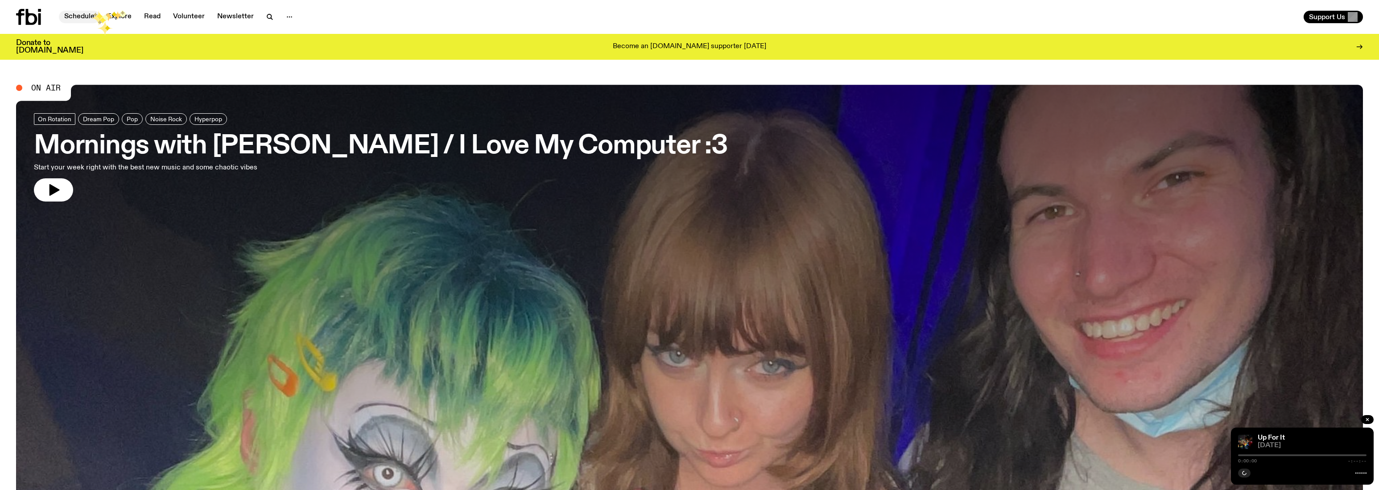
click at [94, 13] on link "Schedule" at bounding box center [79, 17] width 41 height 12
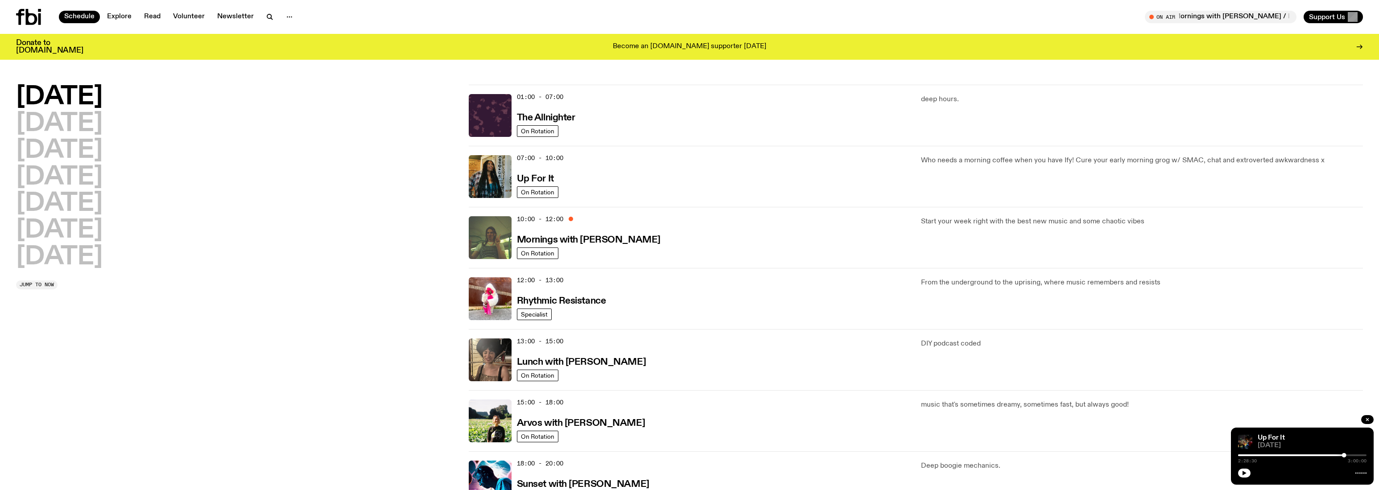
click at [66, 100] on h2 "[DATE]" at bounding box center [59, 97] width 87 height 25
click at [546, 253] on span "On Rotation" at bounding box center [537, 253] width 33 height 7
click at [484, 182] on img at bounding box center [490, 176] width 43 height 43
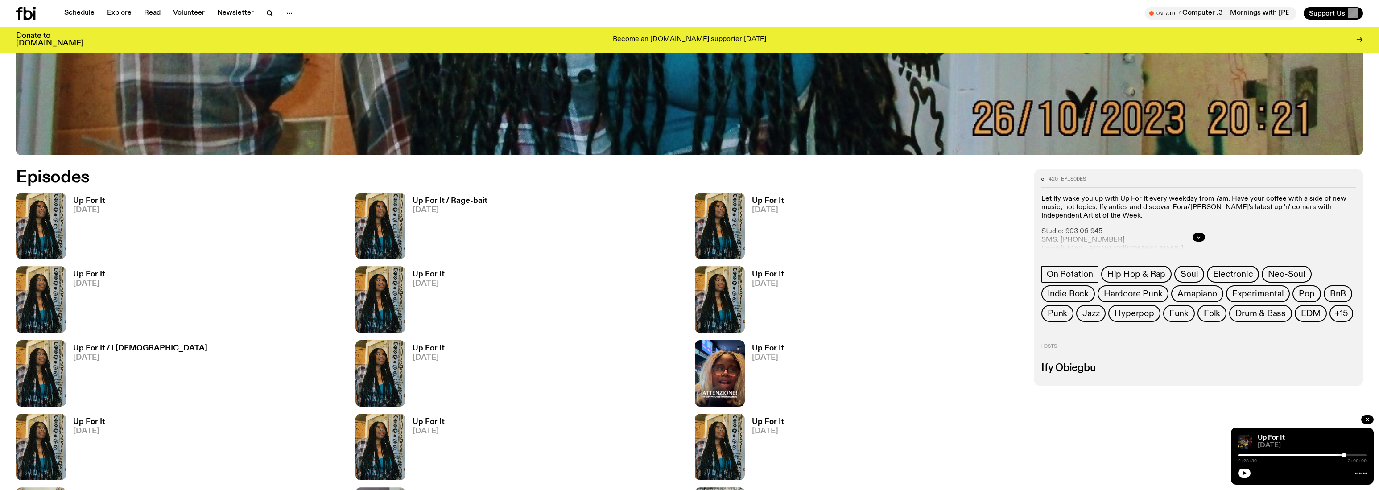
scroll to position [732, 0]
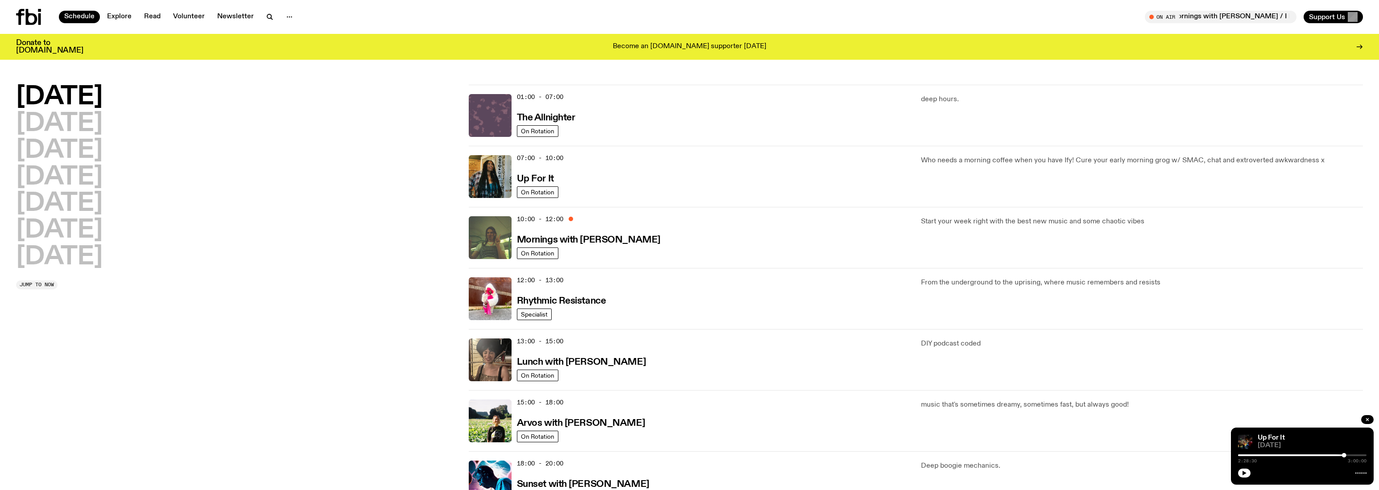
click at [493, 117] on img at bounding box center [490, 115] width 43 height 43
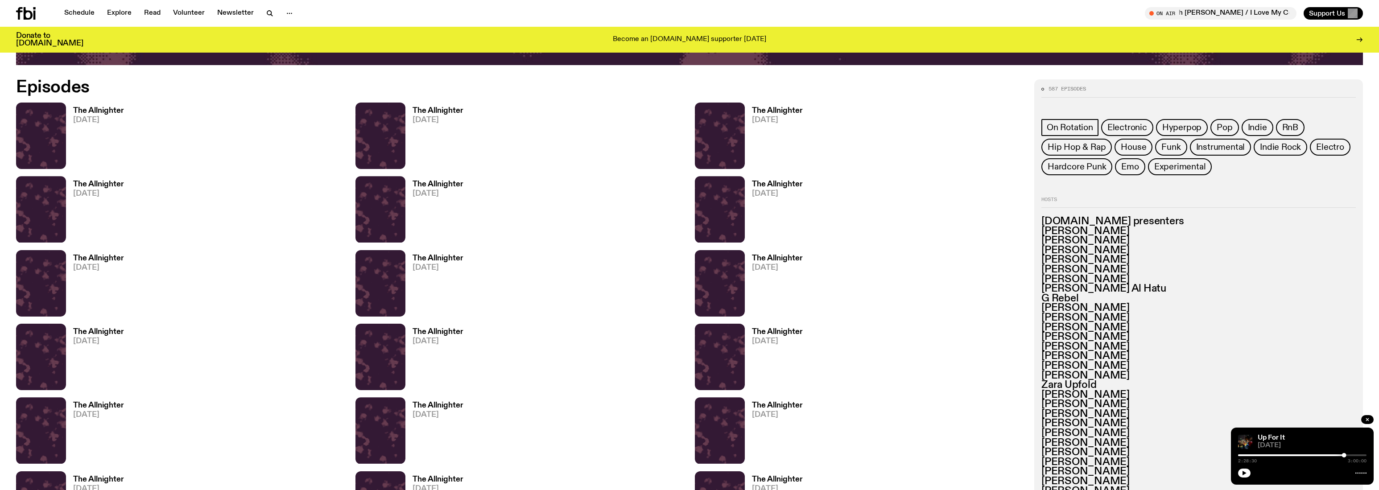
scroll to position [807, 0]
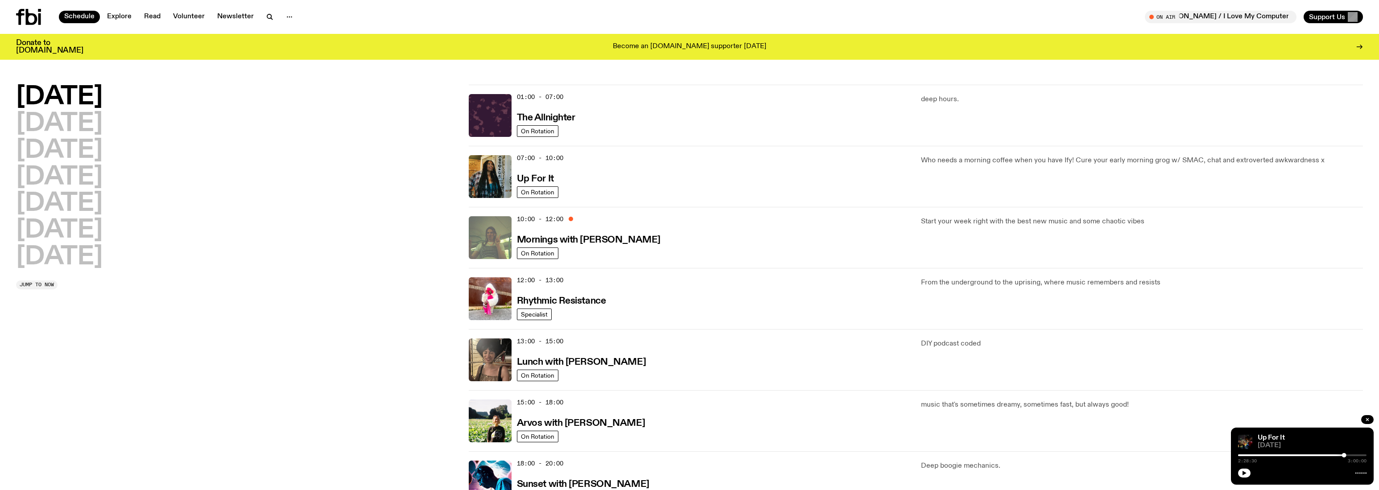
click at [494, 244] on img at bounding box center [490, 237] width 43 height 43
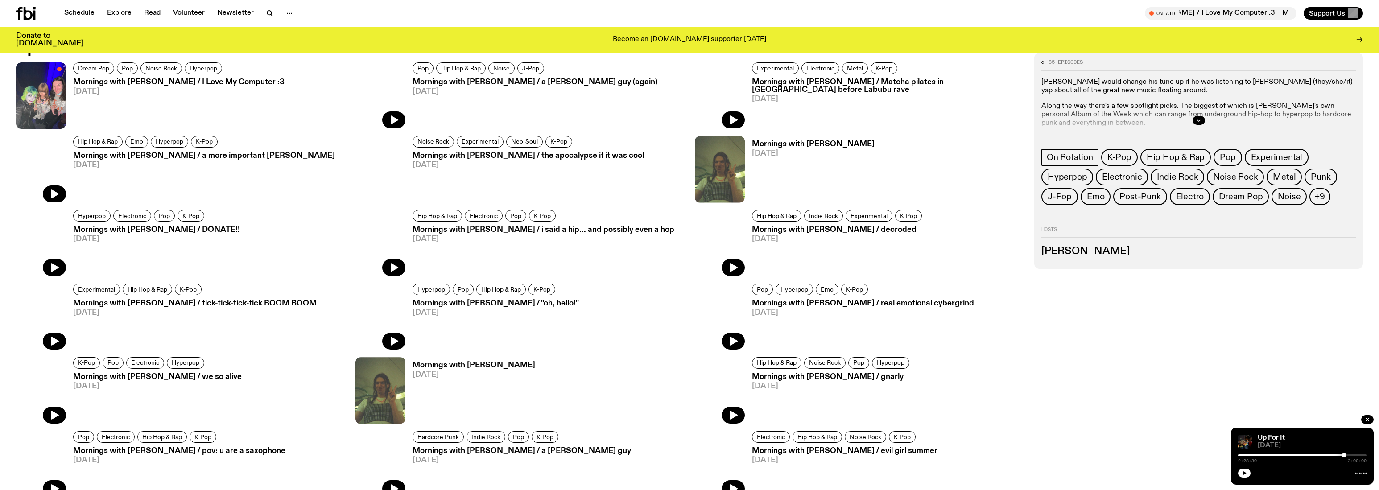
scroll to position [676, 0]
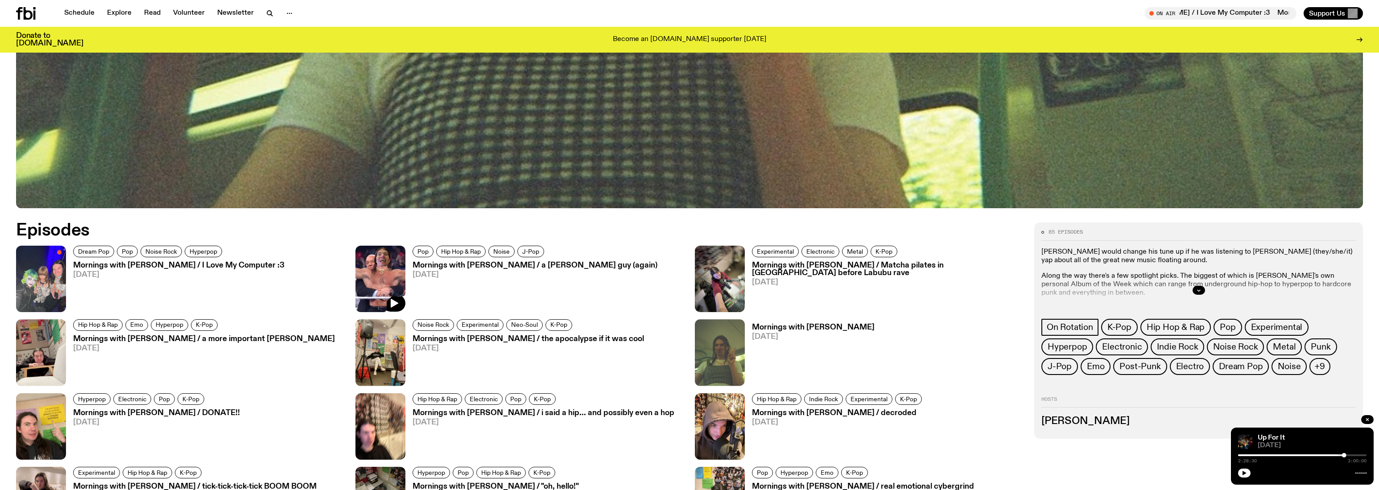
click at [380, 270] on img at bounding box center [380, 279] width 50 height 66
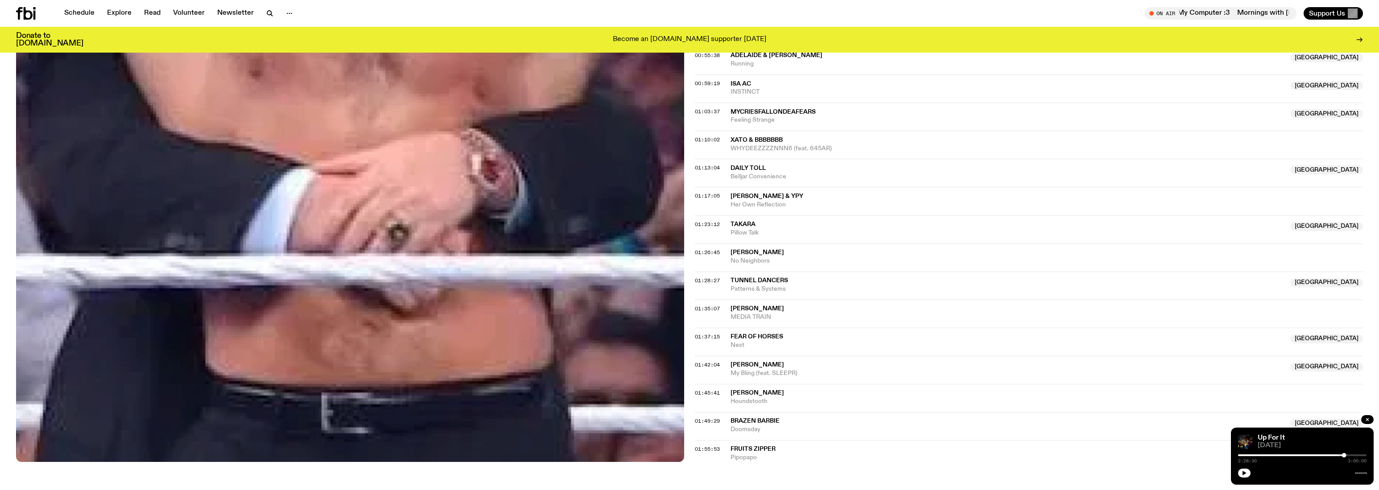
scroll to position [689, 0]
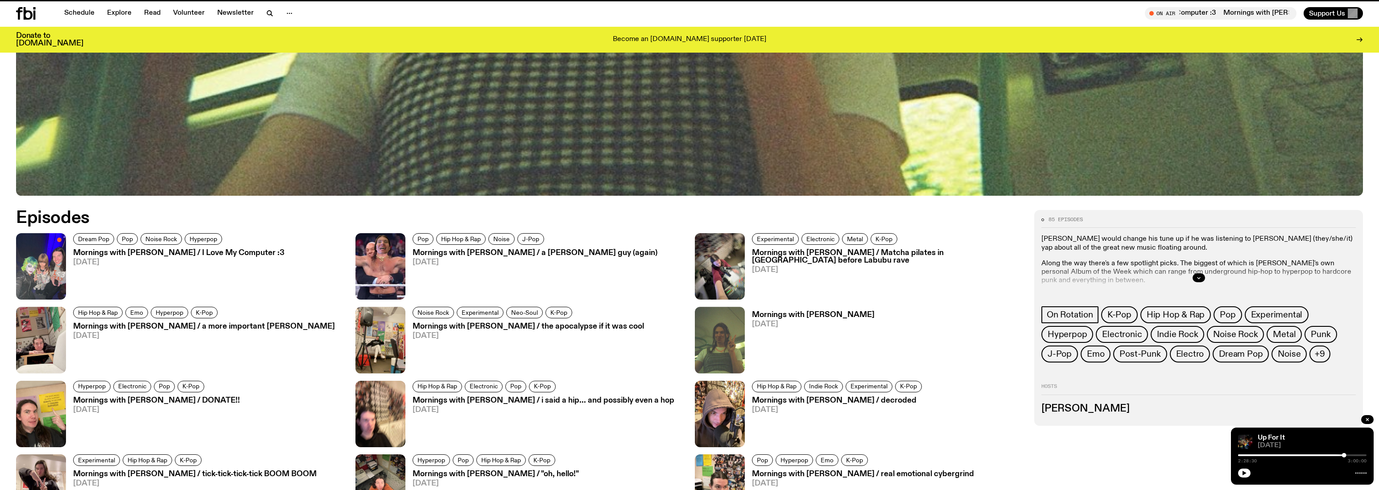
scroll to position [676, 0]
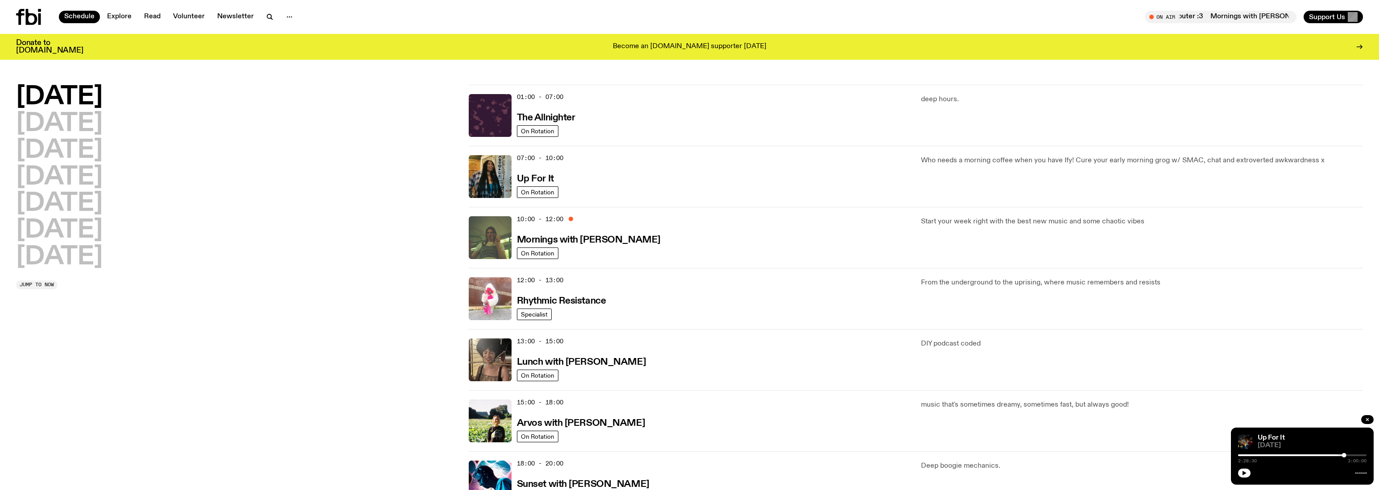
click at [483, 296] on img at bounding box center [490, 298] width 43 height 43
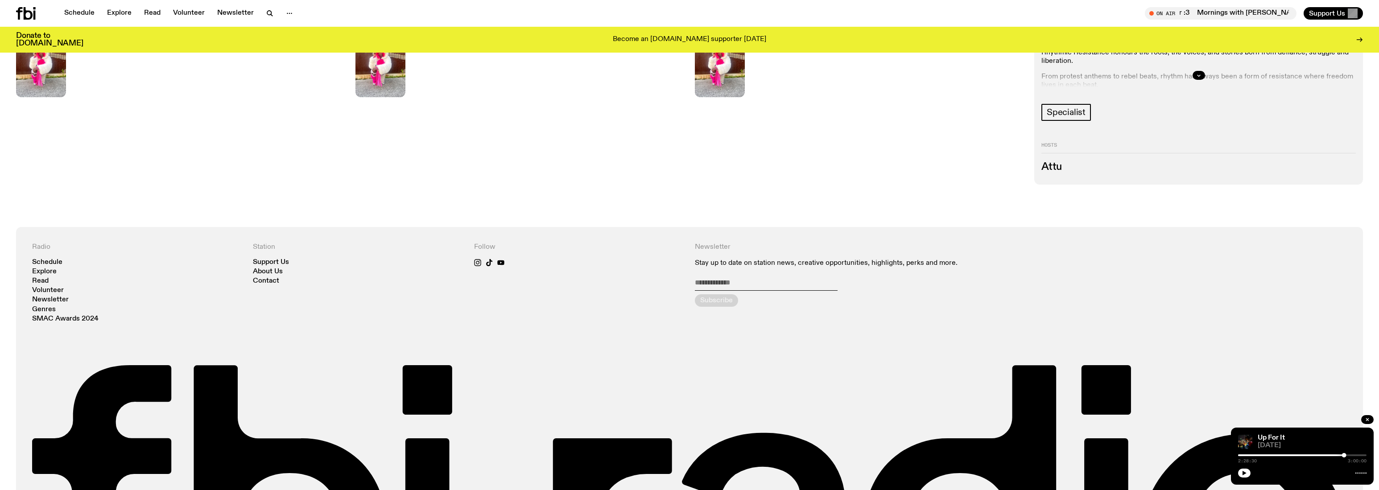
scroll to position [612, 0]
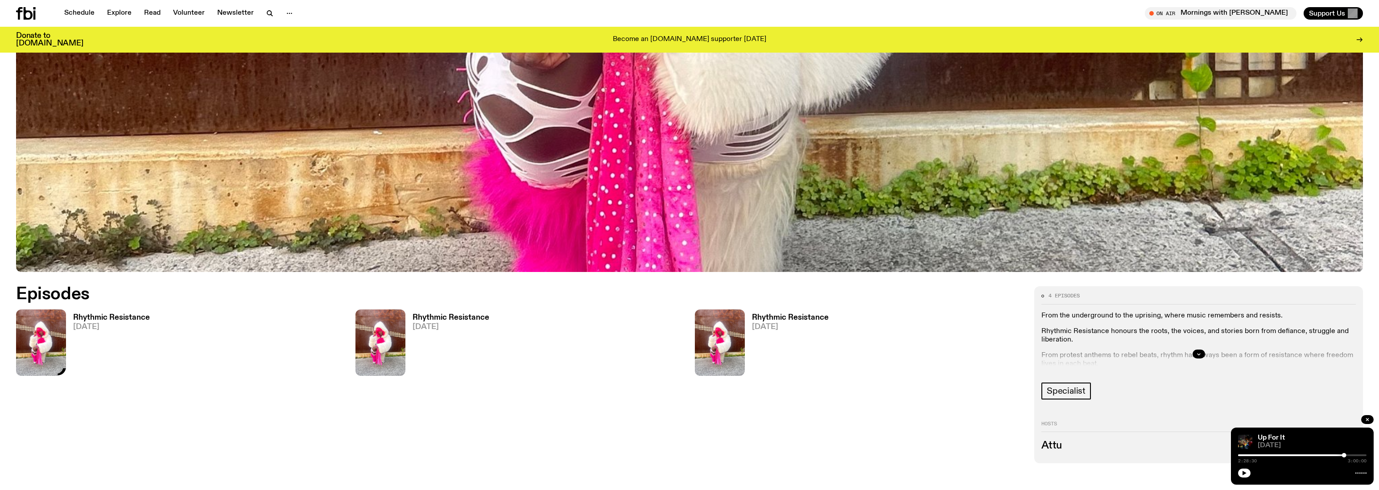
click at [53, 341] on img at bounding box center [41, 343] width 50 height 66
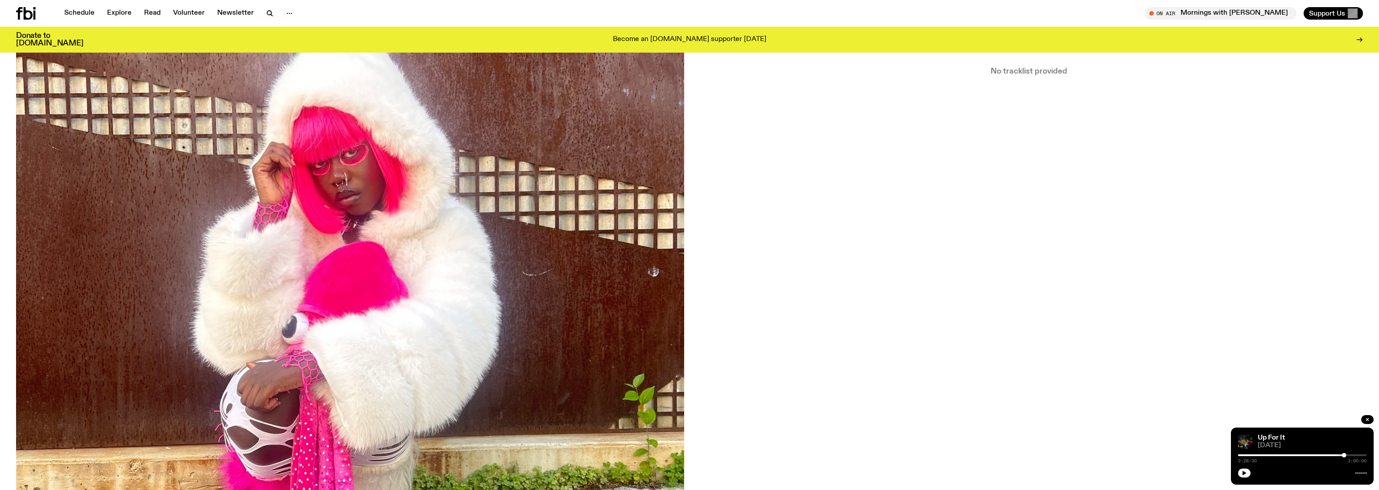
scroll to position [7, 0]
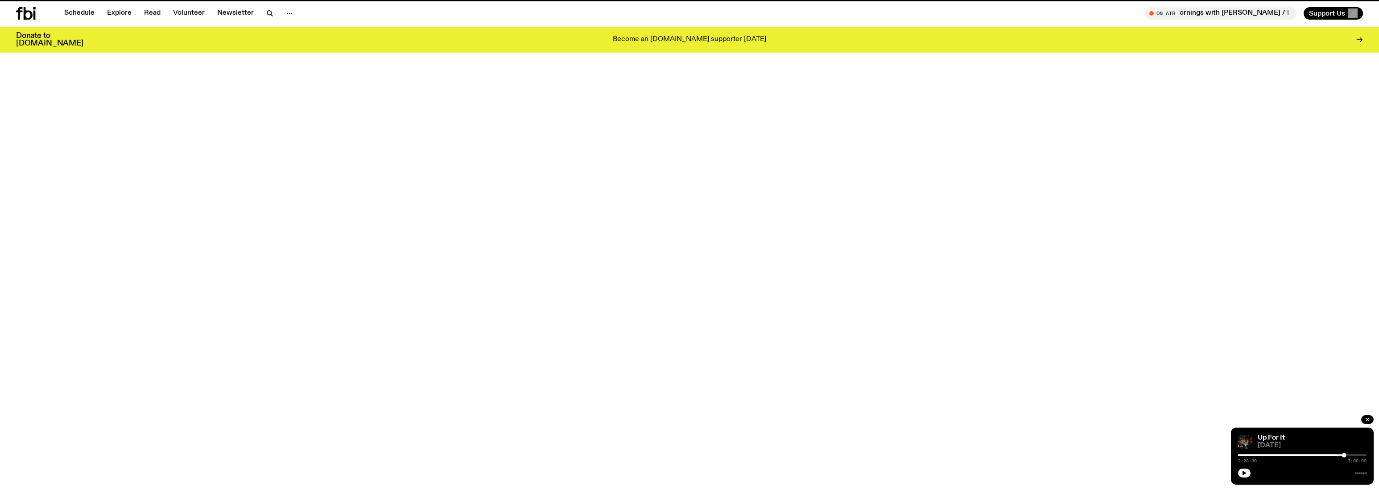
scroll to position [612, 0]
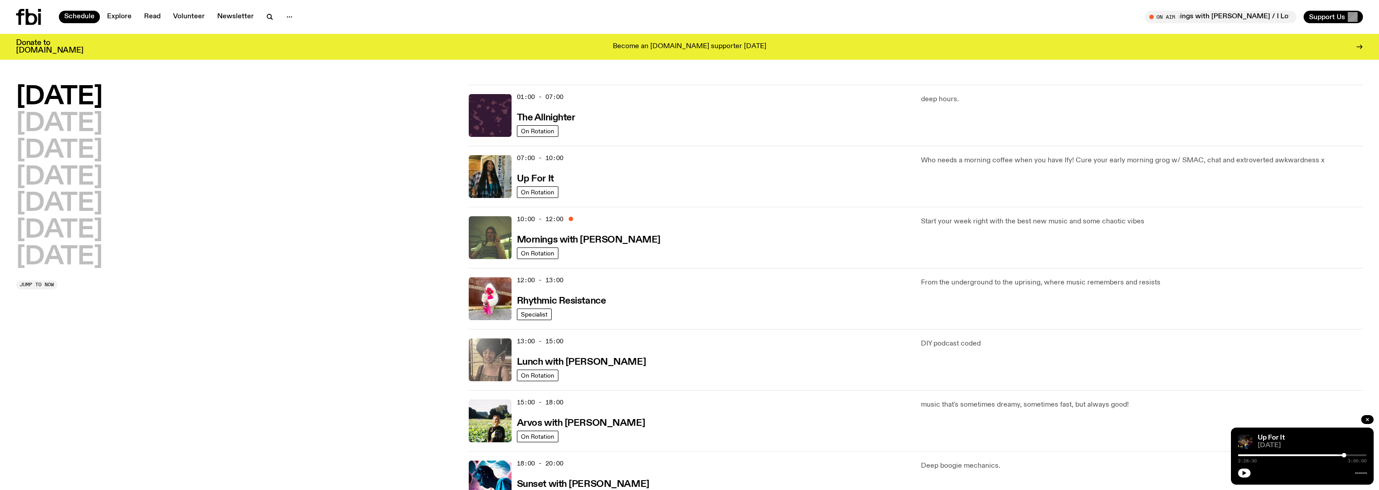
click at [501, 362] on img at bounding box center [490, 360] width 43 height 43
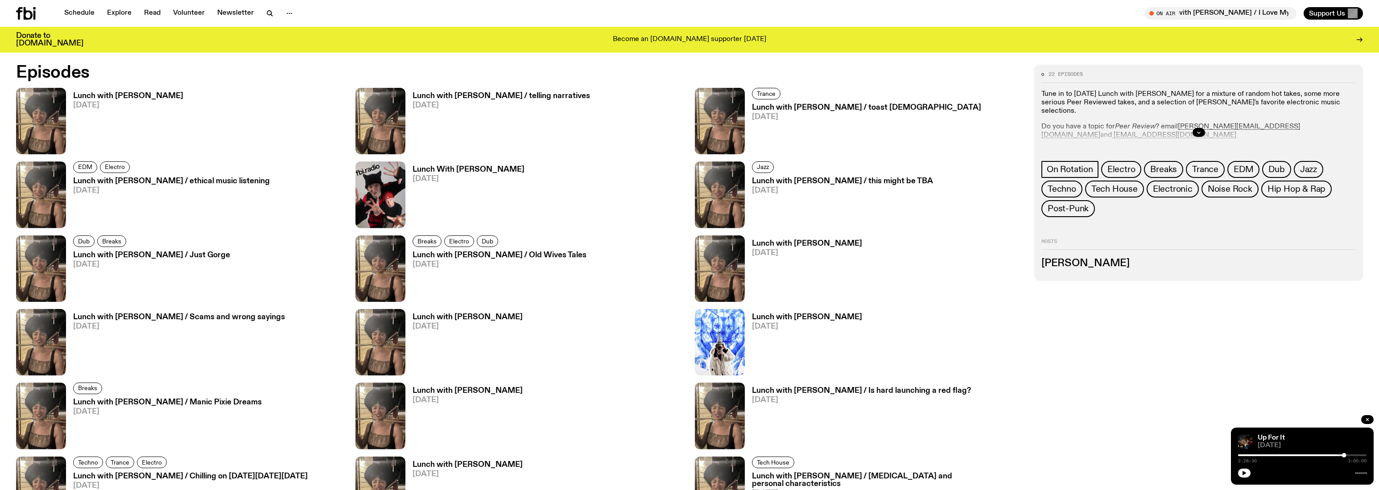
scroll to position [794, 0]
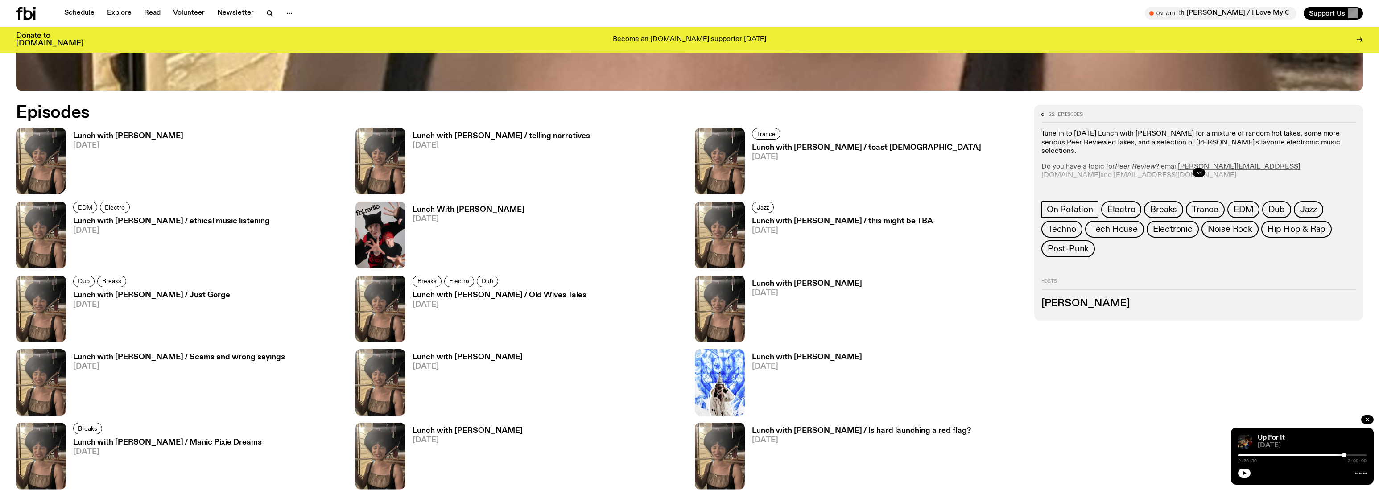
click at [57, 158] on img at bounding box center [41, 161] width 50 height 66
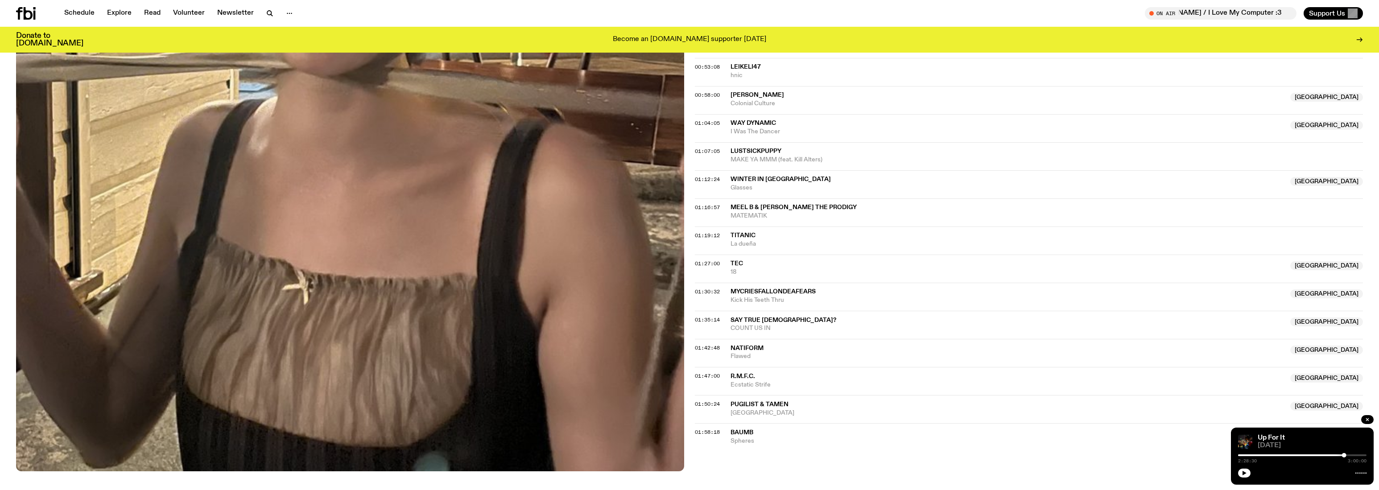
scroll to position [611, 0]
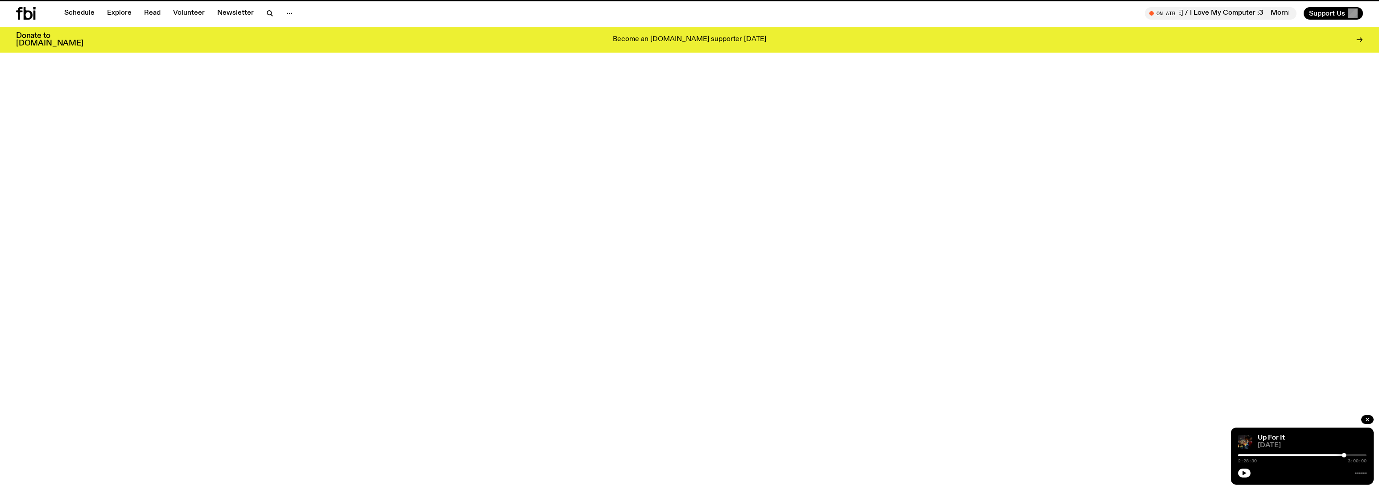
scroll to position [794, 0]
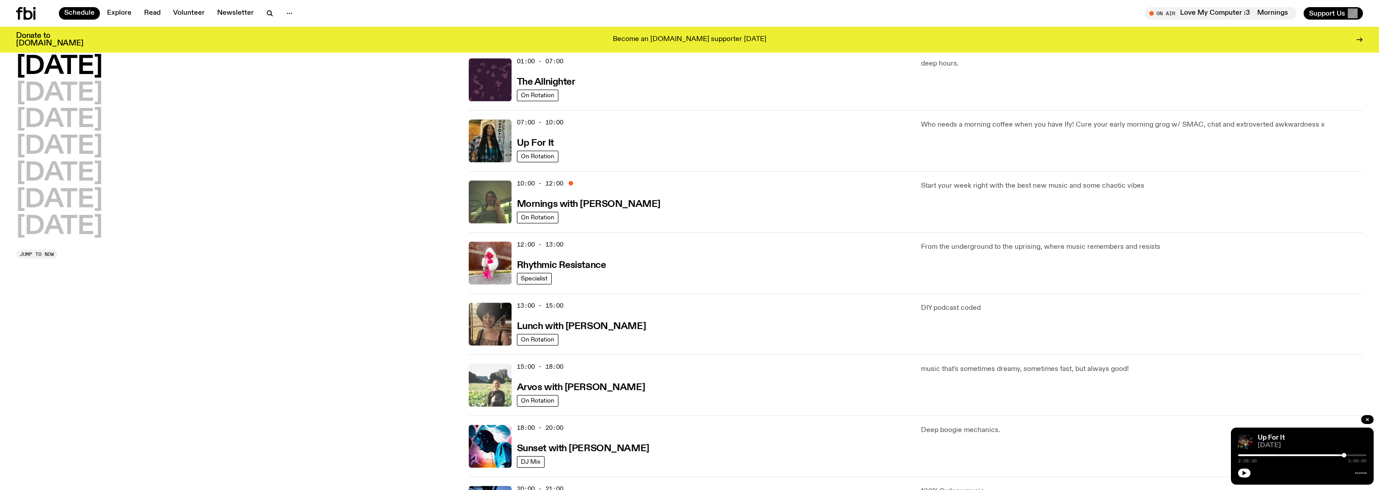
scroll to position [50, 0]
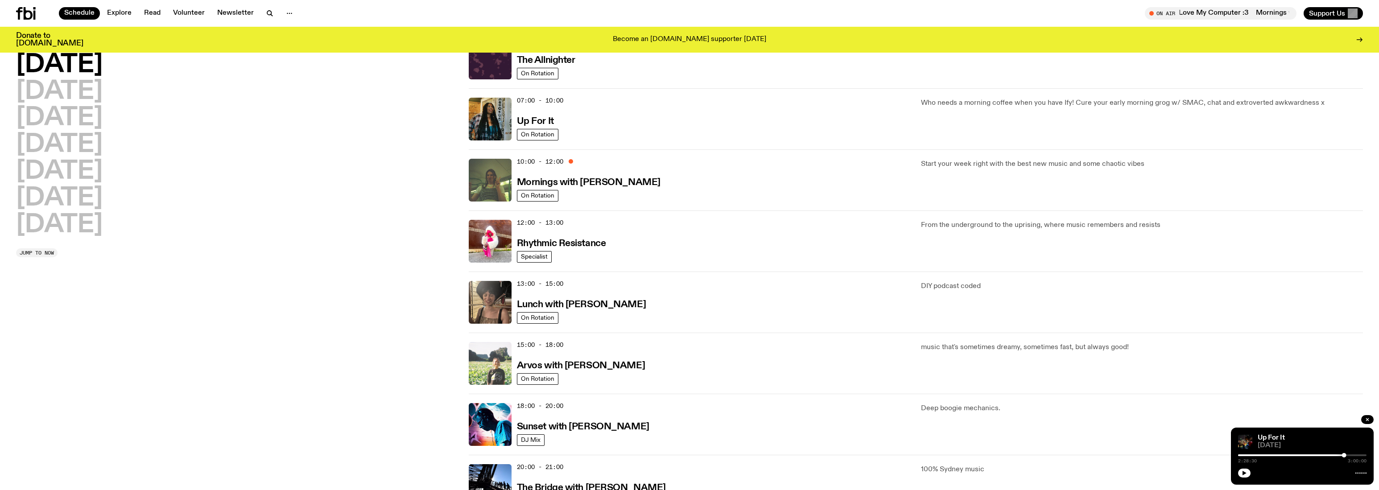
click at [494, 377] on img at bounding box center [490, 363] width 43 height 43
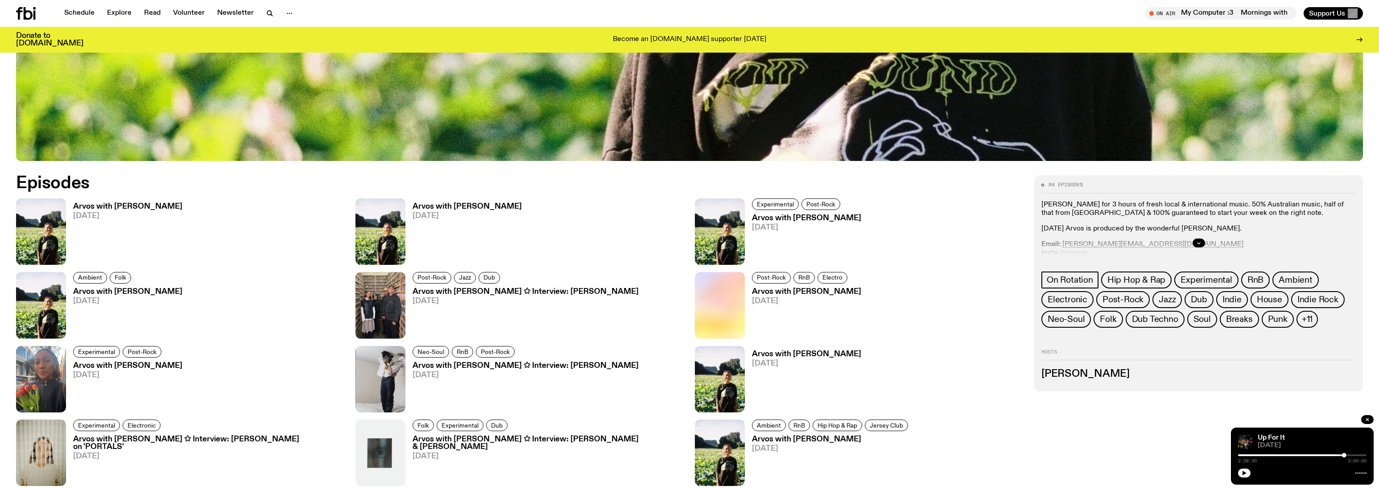
scroll to position [744, 0]
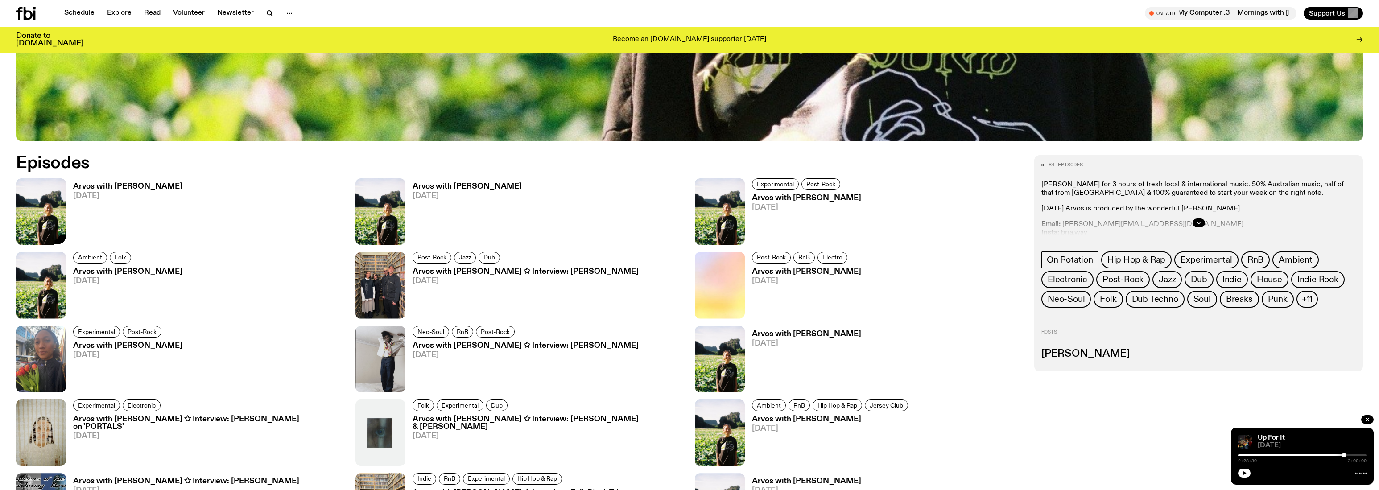
click at [40, 206] on img at bounding box center [41, 211] width 50 height 66
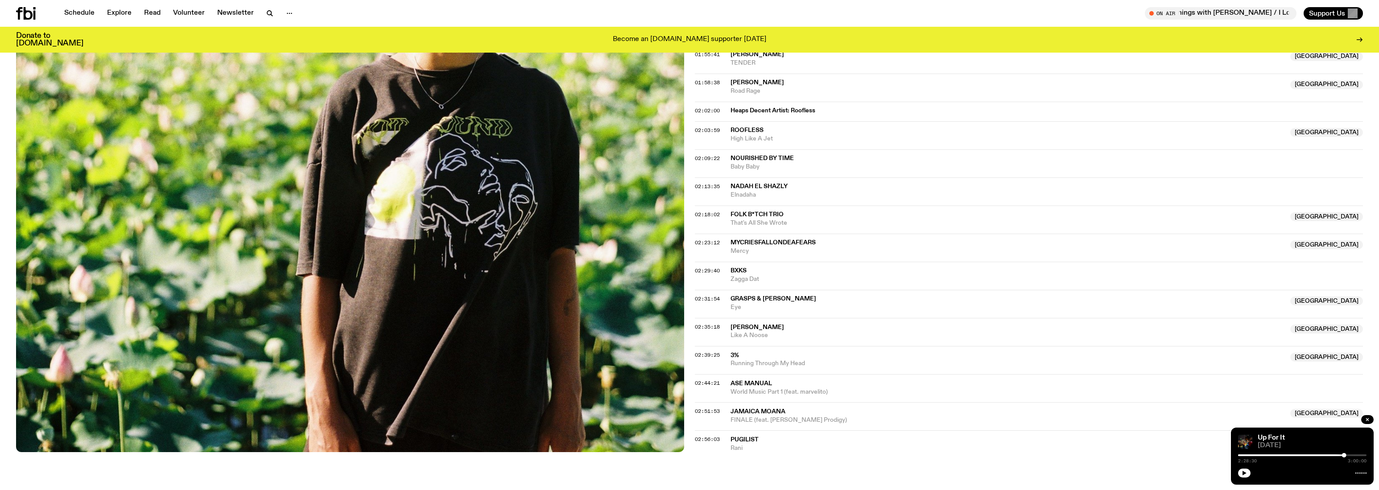
scroll to position [1003, 0]
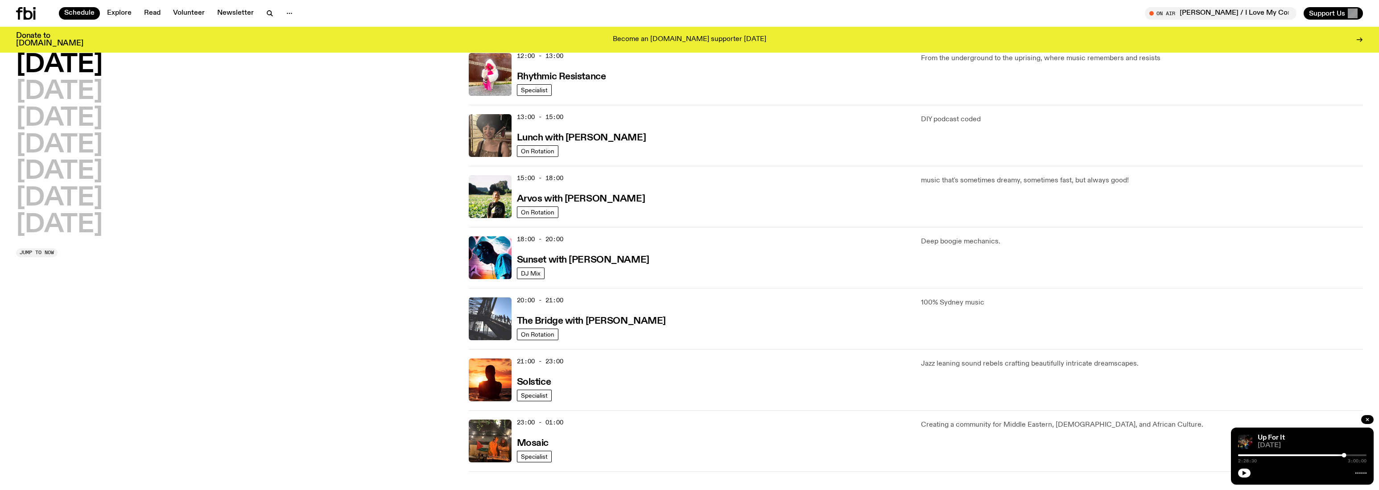
scroll to position [218, 0]
click at [495, 325] on img at bounding box center [490, 318] width 43 height 43
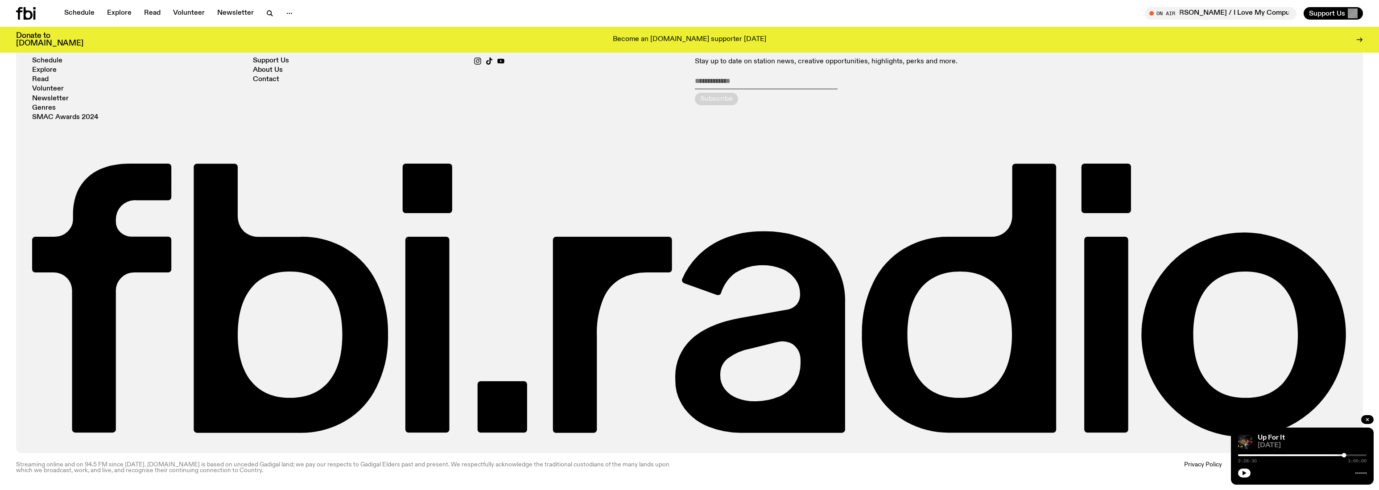
scroll to position [764, 0]
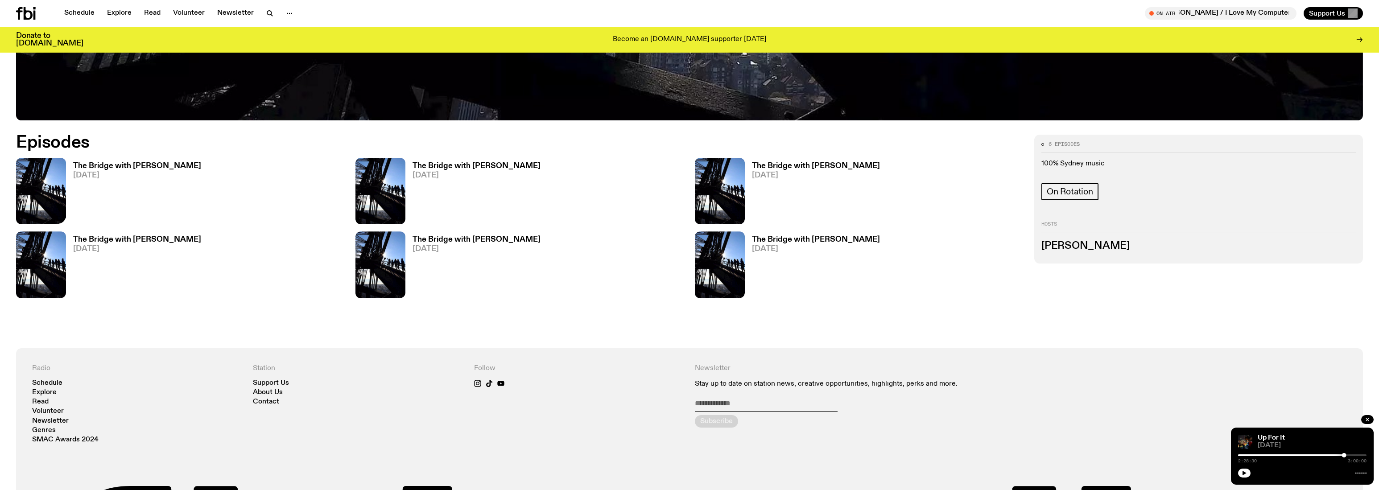
click at [60, 183] on img at bounding box center [41, 191] width 50 height 66
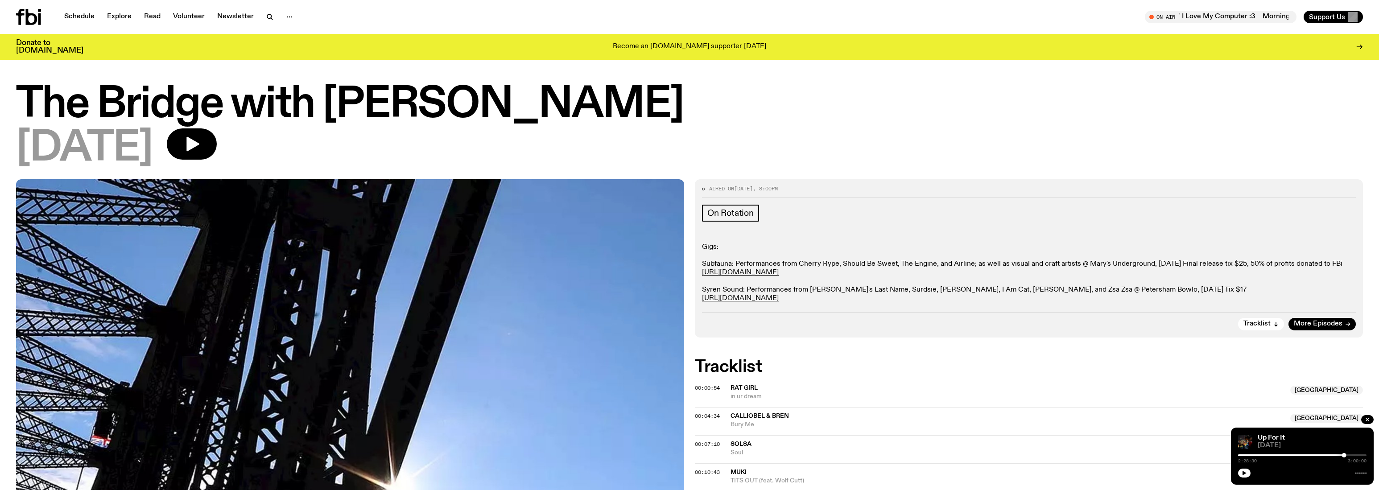
click at [747, 386] on span "rat girl" at bounding box center [744, 388] width 27 height 6
click at [704, 387] on span "00:00:54" at bounding box center [707, 387] width 25 height 7
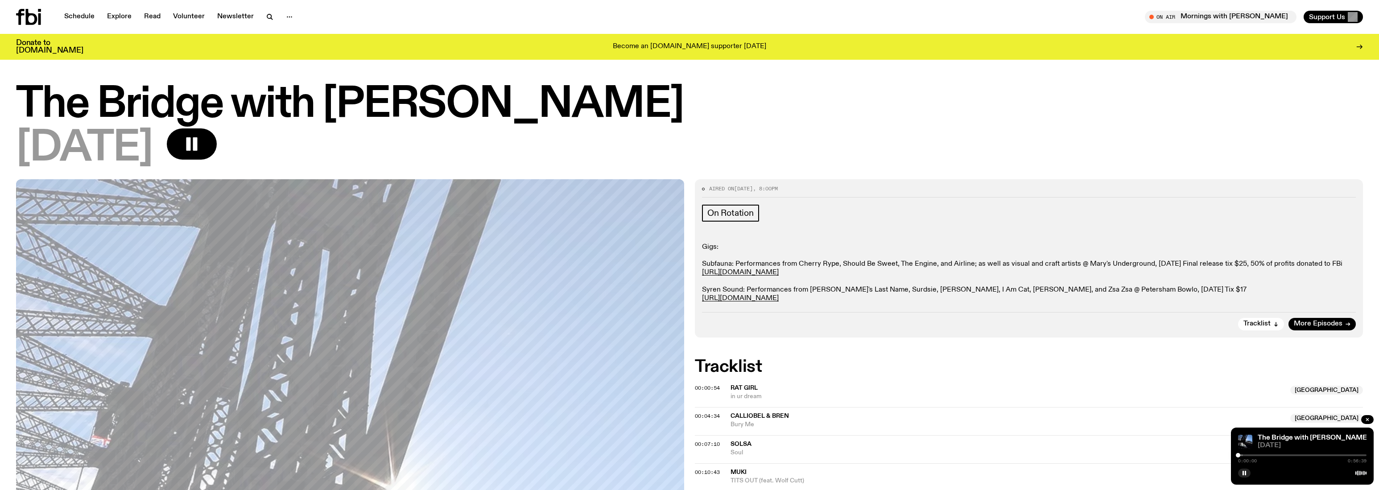
drag, startPoint x: 1240, startPoint y: 455, endPoint x: 1229, endPoint y: 455, distance: 11.2
click at [1240, 456] on div at bounding box center [1240, 455] width 4 height 4
click at [1237, 455] on div at bounding box center [1238, 455] width 4 height 4
click at [1244, 455] on div at bounding box center [1302, 456] width 128 height 2
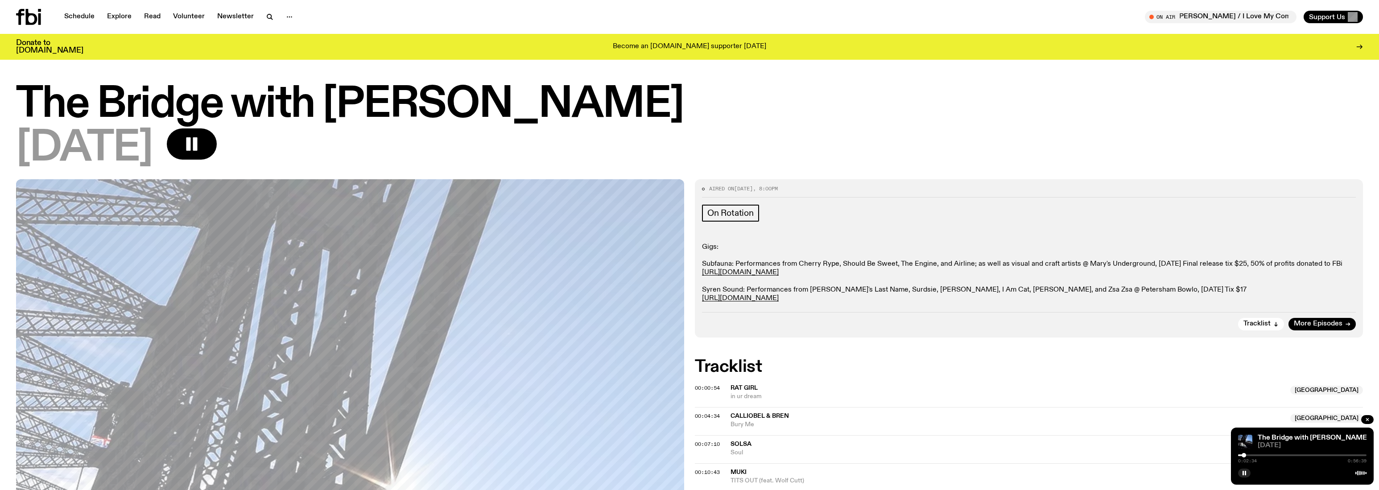
click at [1248, 456] on div at bounding box center [1302, 456] width 128 height 2
click at [1251, 455] on div at bounding box center [1302, 456] width 128 height 2
click at [1255, 455] on div at bounding box center [1302, 456] width 128 height 2
click at [1258, 455] on div at bounding box center [1302, 456] width 128 height 2
click at [1261, 455] on div at bounding box center [1302, 456] width 128 height 2
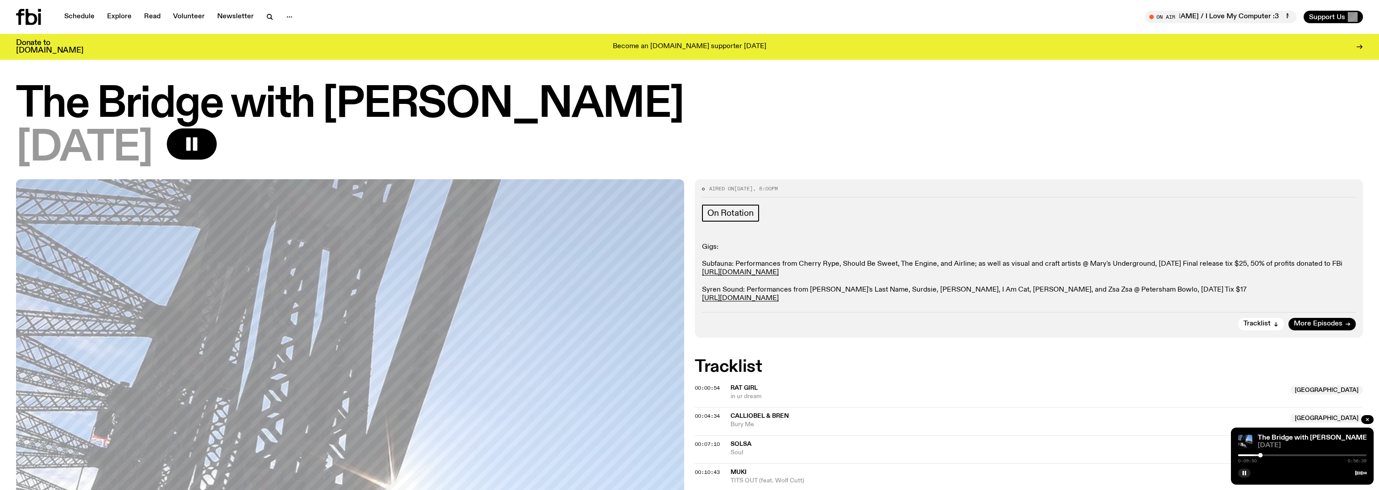
click at [1263, 455] on div at bounding box center [1302, 456] width 128 height 2
click at [1265, 455] on div at bounding box center [1302, 456] width 128 height 2
click at [1269, 455] on div at bounding box center [1267, 455] width 4 height 4
click at [1272, 455] on div at bounding box center [1302, 456] width 128 height 2
click at [1274, 455] on div at bounding box center [1302, 456] width 128 height 2
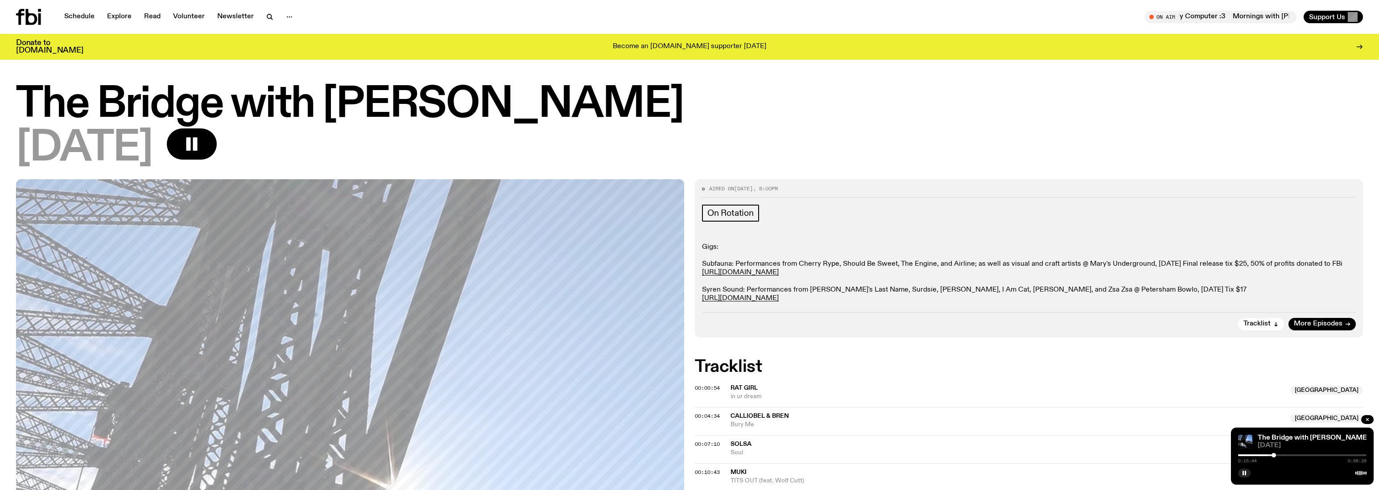
click at [1276, 455] on div at bounding box center [1274, 455] width 4 height 4
click at [1277, 455] on div at bounding box center [1275, 455] width 4 height 4
click at [1280, 455] on div at bounding box center [1302, 456] width 128 height 2
click at [1281, 455] on div at bounding box center [1279, 455] width 4 height 4
click at [1284, 455] on div at bounding box center [1302, 456] width 128 height 2
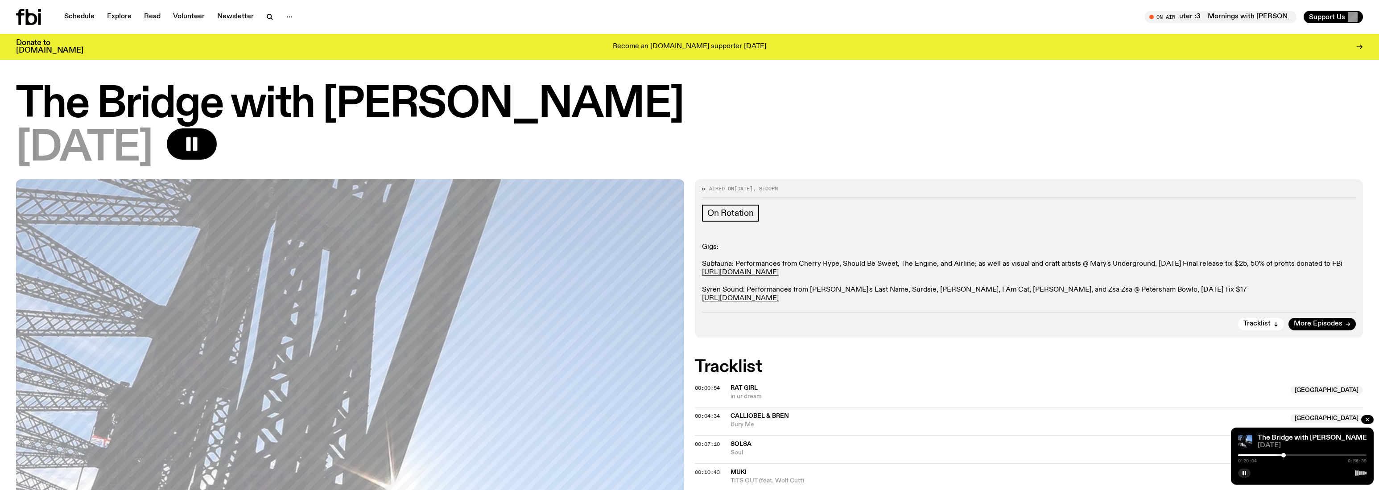
click at [1286, 455] on div at bounding box center [1302, 456] width 128 height 2
click at [1288, 455] on div at bounding box center [1302, 456] width 128 height 2
click at [1290, 455] on div at bounding box center [1289, 455] width 4 height 4
click at [1292, 455] on div at bounding box center [1291, 455] width 4 height 4
click at [1293, 455] on div at bounding box center [1292, 455] width 4 height 4
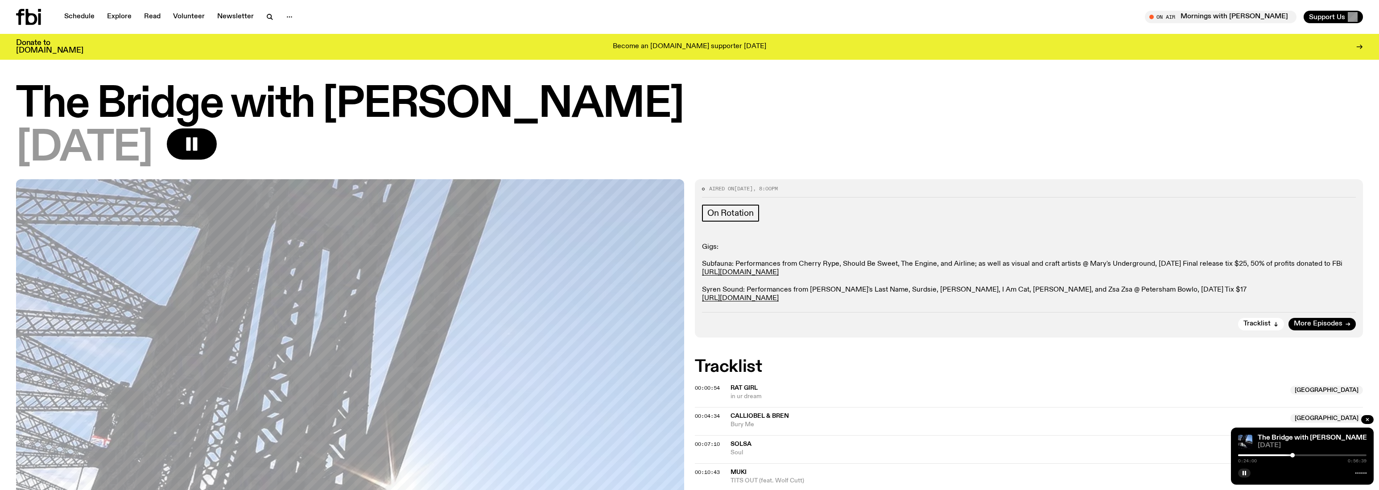
click at [1295, 455] on div at bounding box center [1302, 456] width 128 height 2
click at [1297, 455] on div at bounding box center [1302, 456] width 128 height 2
click at [1300, 455] on div at bounding box center [1302, 456] width 128 height 2
click at [1299, 455] on div at bounding box center [1299, 455] width 4 height 4
click at [1298, 455] on div at bounding box center [1299, 455] width 4 height 4
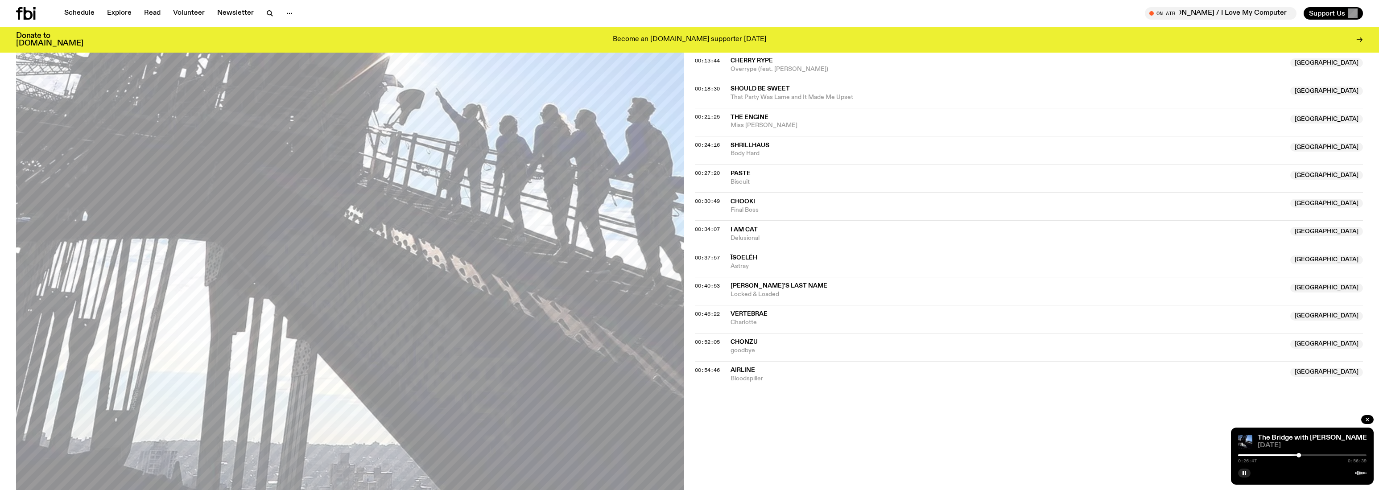
scroll to position [391, 0]
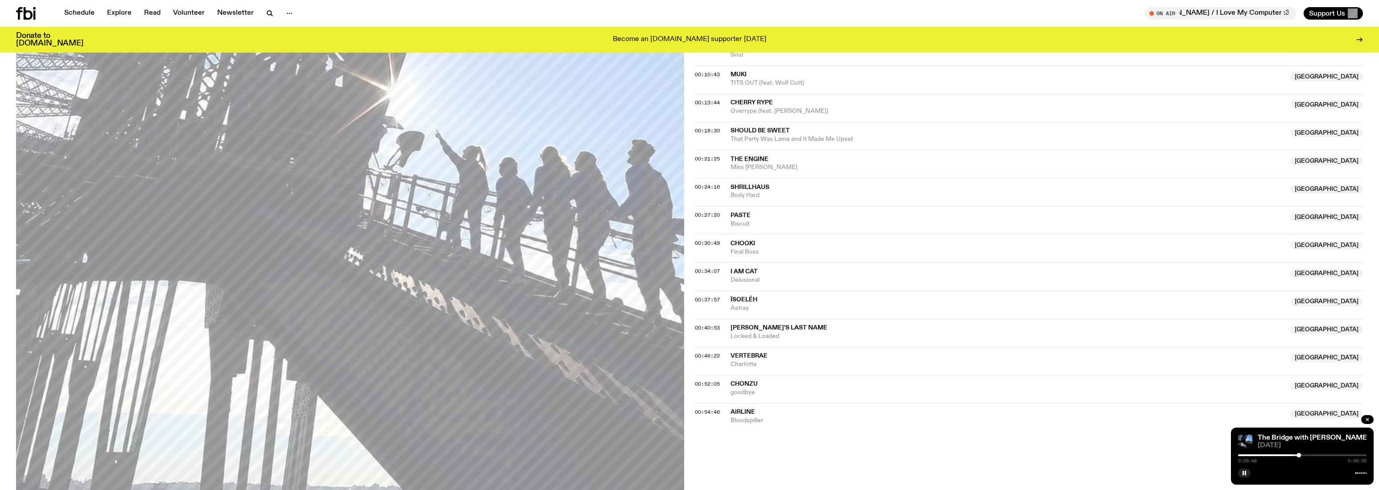
click at [1261, 455] on div at bounding box center [1234, 456] width 128 height 2
click at [1259, 456] on div at bounding box center [1260, 455] width 4 height 4
click at [1257, 456] on div at bounding box center [1259, 455] width 4 height 4
click at [1257, 456] on div at bounding box center [1257, 455] width 4 height 4
click at [1255, 456] on div at bounding box center [1256, 455] width 4 height 4
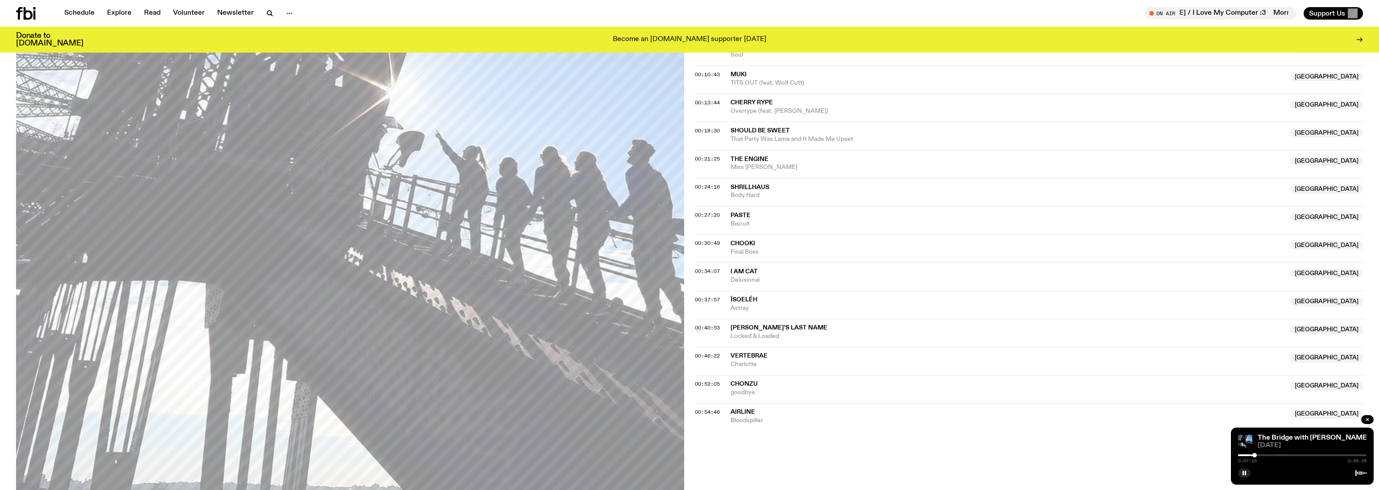
click at [1252, 456] on div at bounding box center [1254, 455] width 4 height 4
click at [1250, 455] on div at bounding box center [1250, 455] width 4 height 4
click at [1248, 455] on div at bounding box center [1250, 455] width 4 height 4
click at [1248, 455] on div at bounding box center [1248, 455] width 4 height 4
click at [1246, 455] on div at bounding box center [1246, 455] width 4 height 4
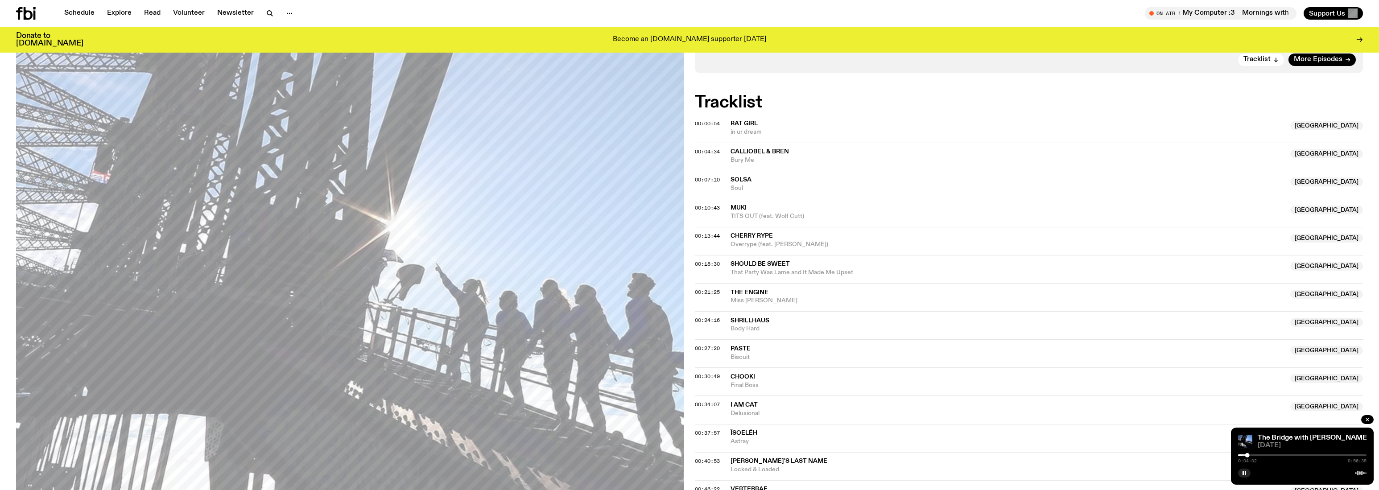
scroll to position [252, 0]
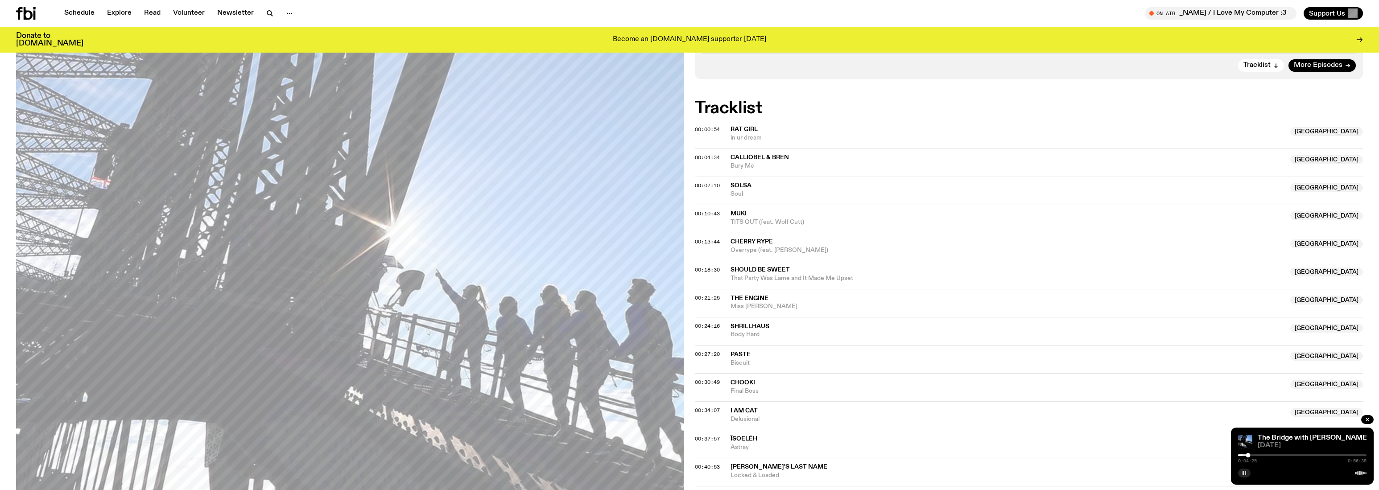
click at [1247, 471] on button "button" at bounding box center [1244, 473] width 12 height 9
